Goal: Navigation & Orientation: Find specific page/section

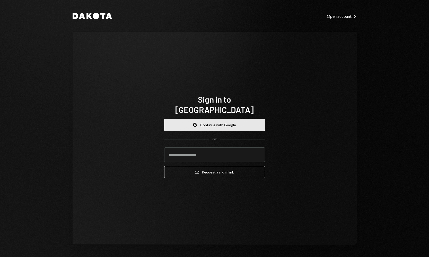
click at [212, 122] on button "Google Continue with Google" at bounding box center [214, 125] width 101 height 12
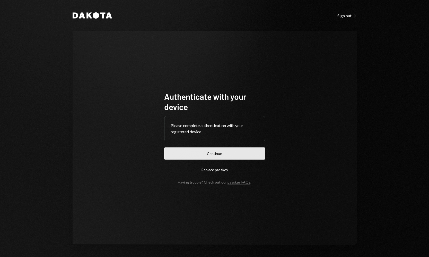
click at [188, 155] on button "Continue" at bounding box center [214, 153] width 101 height 12
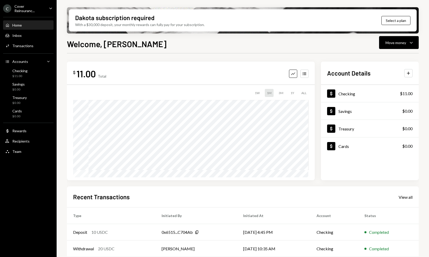
click at [37, 7] on div "Cover Reinsuranc..." at bounding box center [29, 8] width 30 height 9
click at [20, 194] on div "C Cover Reinsuranc... Caret Down Home Home Inbox Inbox Activities Transactions …" at bounding box center [28, 128] width 57 height 257
click at [17, 150] on div "Team" at bounding box center [16, 151] width 9 height 4
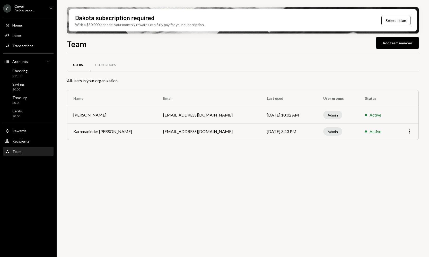
click at [44, 8] on div "C Cover Reinsuranc... Caret Down" at bounding box center [28, 8] width 57 height 9
click at [29, 198] on div "C Cover Reinsuranc... Caret Down Home Home Inbox Inbox Activities Transactions …" at bounding box center [28, 128] width 57 height 257
click at [22, 71] on div "Checking" at bounding box center [19, 71] width 15 height 4
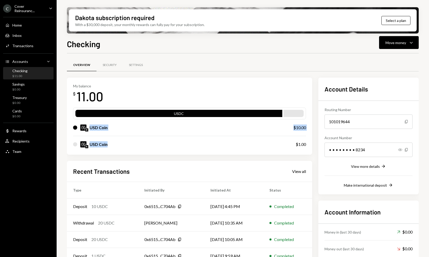
drag, startPoint x: 90, startPoint y: 126, endPoint x: 108, endPoint y: 145, distance: 25.5
click at [108, 145] on div "USDC USD Coin $10.00 USD Coin $1.00" at bounding box center [189, 129] width 233 height 45
click at [108, 145] on div "USD Coin" at bounding box center [179, 144] width 212 height 6
click at [137, 128] on div "USD Coin" at bounding box center [178, 127] width 210 height 6
